Goal: Task Accomplishment & Management: Manage account settings

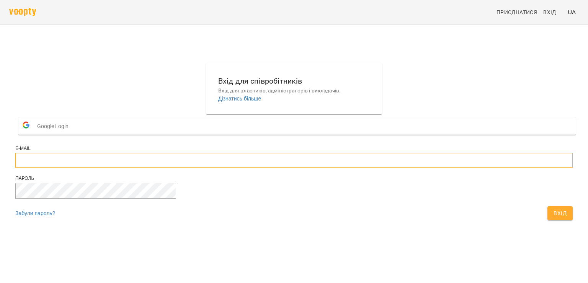
click at [242, 167] on input "email" at bounding box center [294, 160] width 558 height 15
type input "**********"
click at [554, 218] on span "Вхід" at bounding box center [560, 212] width 13 height 9
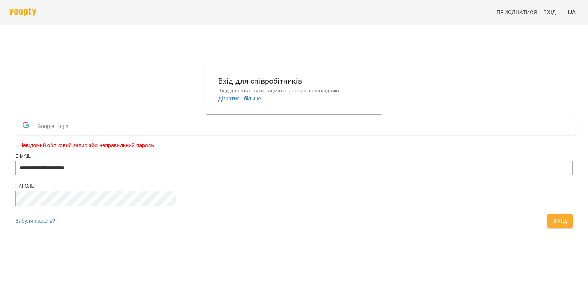
click at [257, 132] on form "**********" at bounding box center [294, 172] width 558 height 117
click at [72, 134] on span "Google Login" at bounding box center [54, 125] width 35 height 15
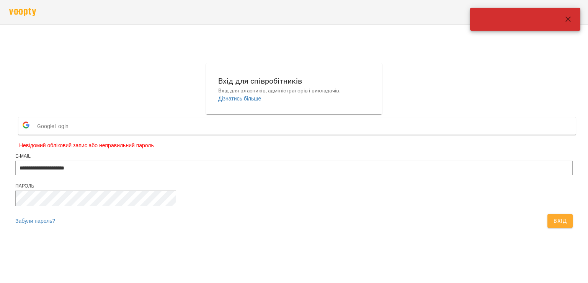
click at [465, 105] on div "**********" at bounding box center [294, 147] width 564 height 174
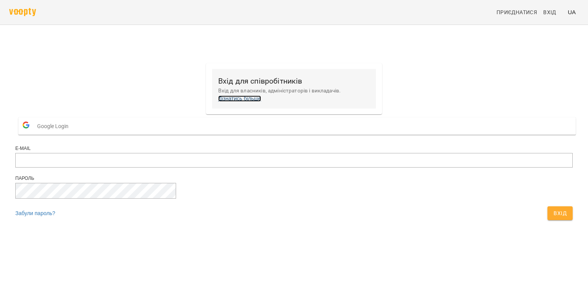
click at [261, 100] on link "Дізнатись більше" at bounding box center [239, 98] width 43 height 6
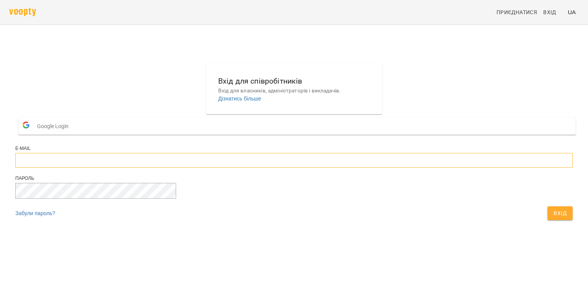
click at [250, 167] on input "email" at bounding box center [294, 160] width 558 height 15
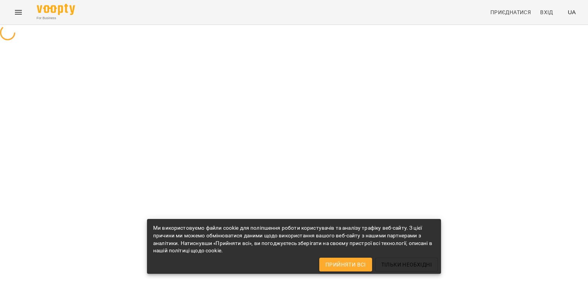
select select "**"
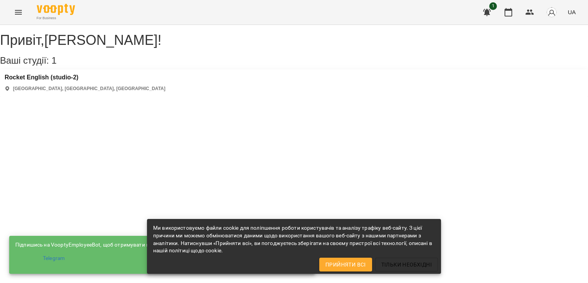
click at [358, 267] on span "Прийняти всі" at bounding box center [346, 264] width 41 height 9
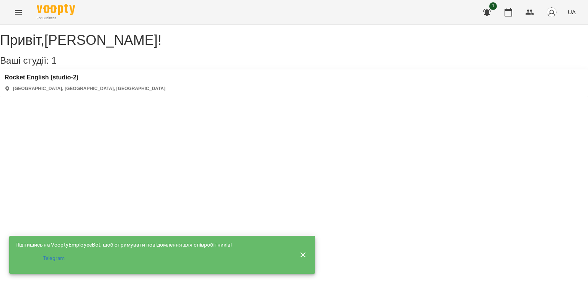
click at [97, 92] on div "Rocket English (studio-2) Турка, Львівська область, Україна" at bounding box center [294, 82] width 588 height 27
click at [70, 92] on div "Rocket English (studio-2) Турка, Львівська область, Україна" at bounding box center [85, 83] width 161 height 18
click at [310, 252] on button "button" at bounding box center [303, 255] width 18 height 18
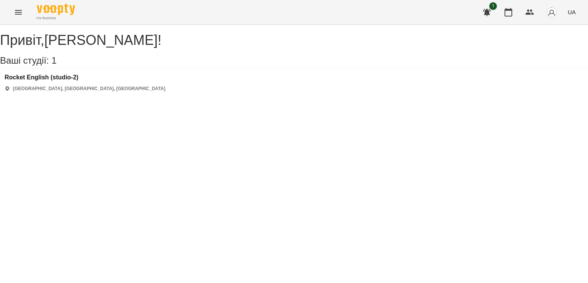
click at [80, 91] on div "Rocket English (studio-2) Турка, Львівська область, Україна" at bounding box center [85, 83] width 161 height 18
click at [60, 62] on h3 "Ваші студії: 1" at bounding box center [294, 61] width 588 height 10
click at [61, 81] on h3 "Rocket English (studio-2)" at bounding box center [85, 77] width 161 height 7
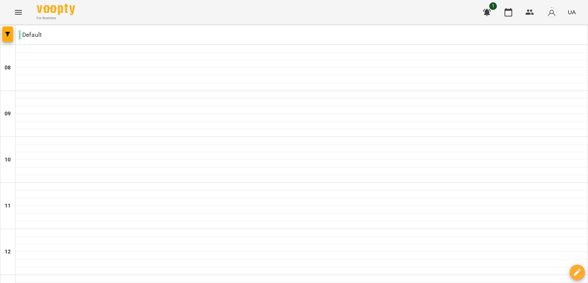
click at [554, 12] on img "button" at bounding box center [552, 12] width 11 height 11
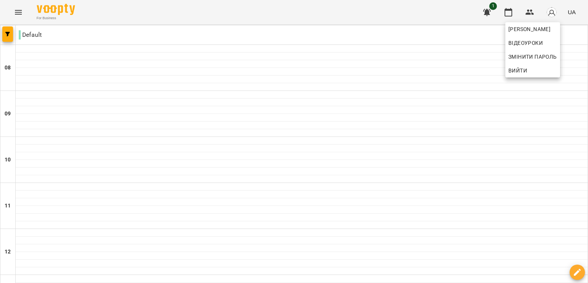
click at [554, 14] on div at bounding box center [294, 141] width 588 height 283
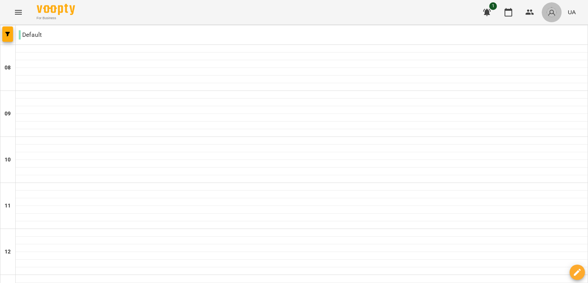
click at [558, 13] on button "button" at bounding box center [552, 12] width 20 height 20
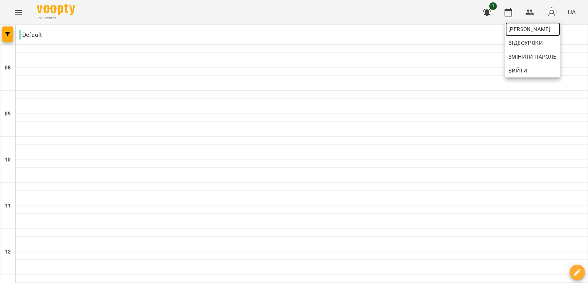
click at [548, 30] on span "[PERSON_NAME]" at bounding box center [533, 29] width 49 height 9
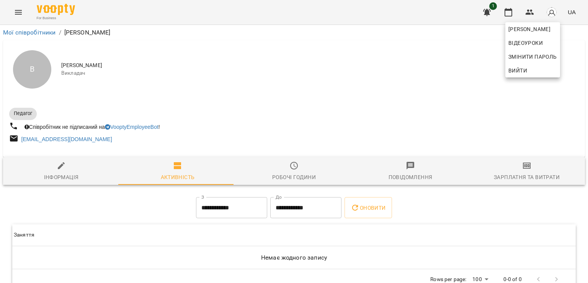
click at [496, 114] on div at bounding box center [294, 141] width 588 height 283
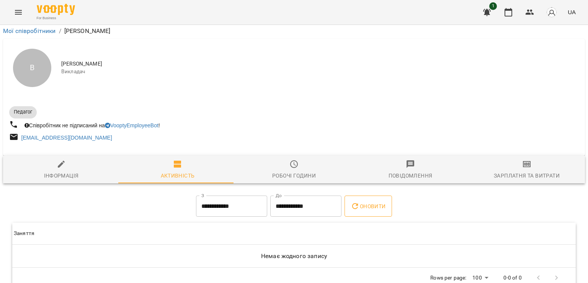
scroll to position [24, 0]
click at [150, 122] on link "VooptyEmployeeBot" at bounding box center [132, 125] width 54 height 6
